Goal: Navigation & Orientation: Go to known website

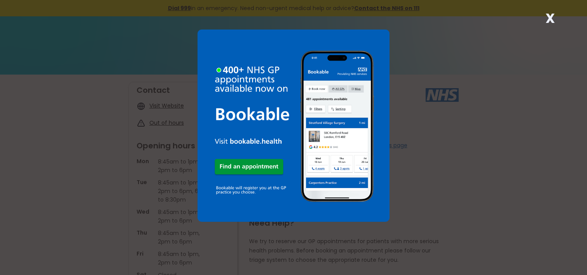
drag, startPoint x: 548, startPoint y: 13, endPoint x: 546, endPoint y: 28, distance: 15.3
click at [548, 13] on strong "X" at bounding box center [549, 18] width 9 height 19
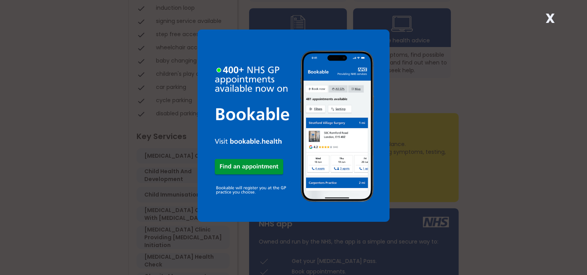
scroll to position [427, 0]
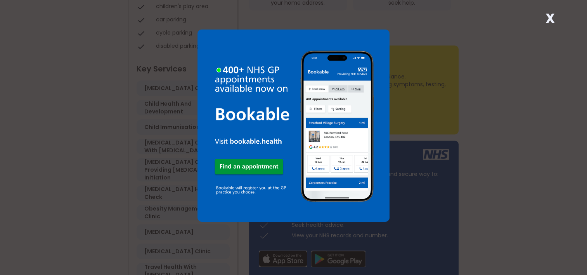
click at [550, 23] on strong "X" at bounding box center [549, 18] width 9 height 19
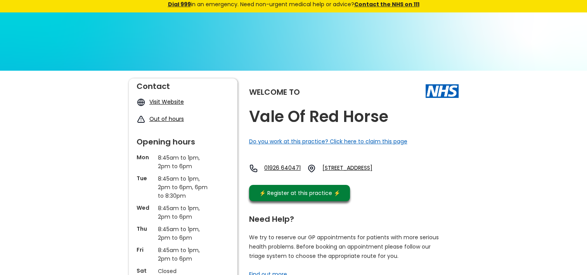
scroll to position [0, 0]
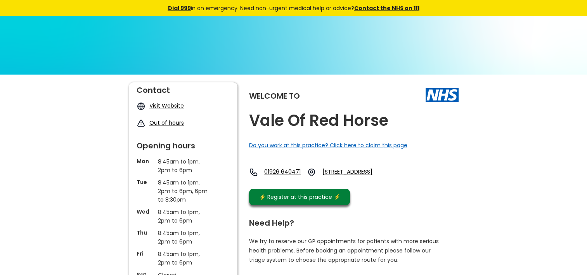
click at [164, 105] on link "Visit Website" at bounding box center [166, 106] width 35 height 8
click at [160, 125] on link "Out of hours" at bounding box center [166, 123] width 35 height 8
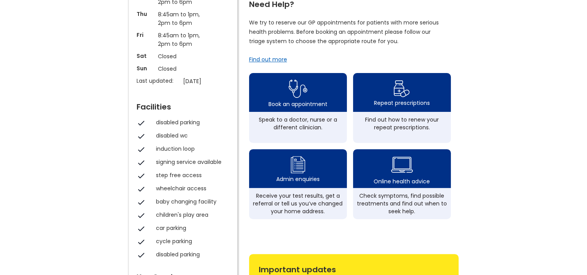
scroll to position [194, 0]
